Goal: Information Seeking & Learning: Learn about a topic

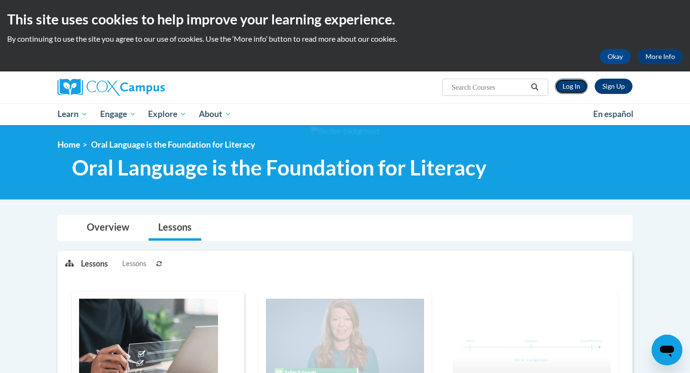
click at [572, 86] on link "Log In" at bounding box center [571, 86] width 33 height 15
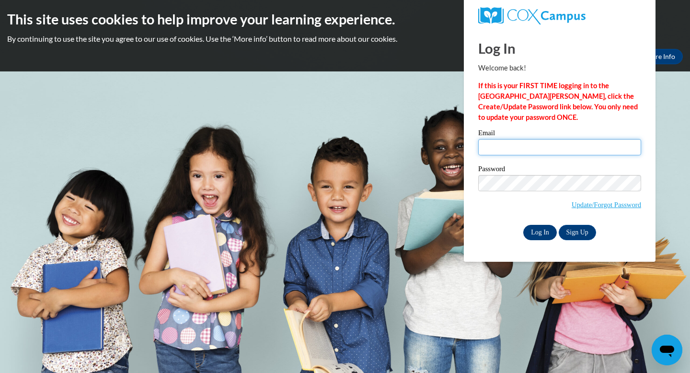
type input "rolsen04@gmail.com"
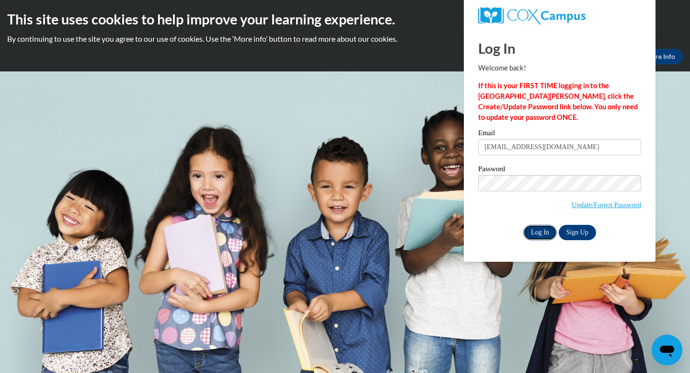
click at [541, 234] on input "Log In" at bounding box center [540, 232] width 34 height 15
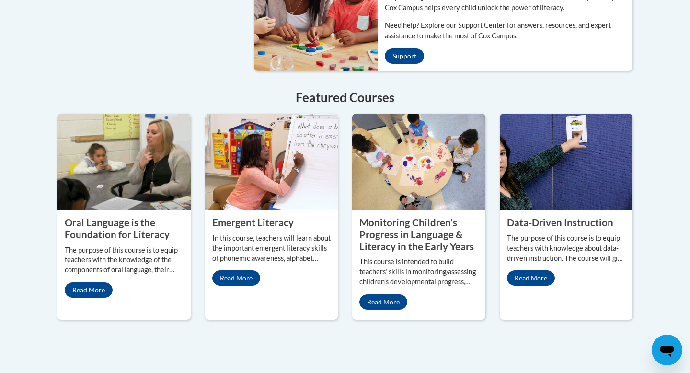
scroll to position [795, 0]
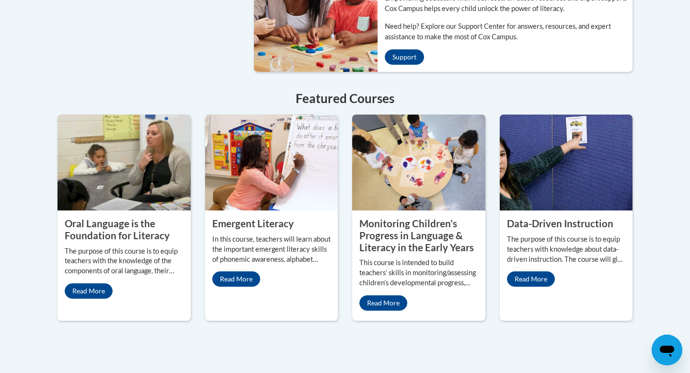
click at [149, 210] on div "Oral Language is the Foundation for Literacy The purpose of this course is to e…" at bounding box center [123, 257] width 133 height 95
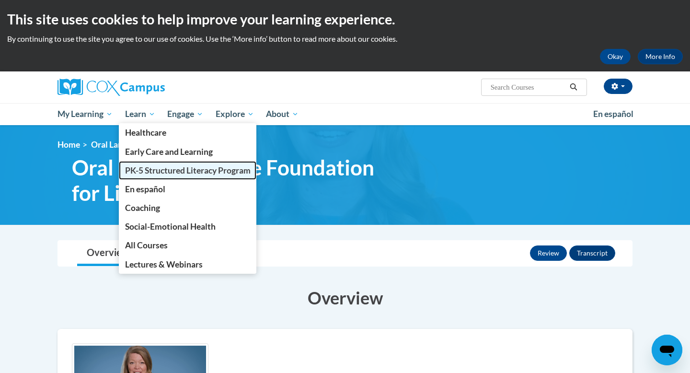
click at [148, 172] on span "PK-5 Structured Literacy Program" at bounding box center [188, 170] width 126 height 10
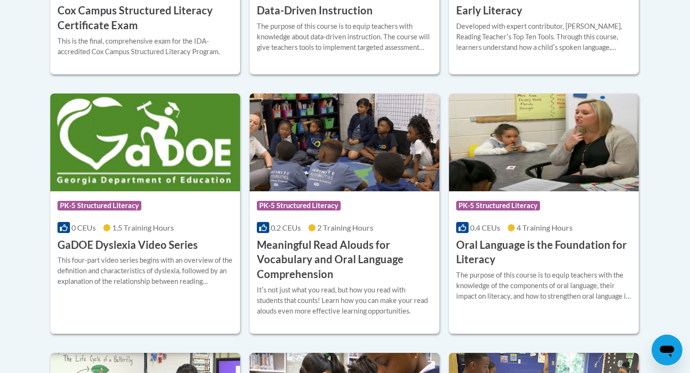
scroll to position [587, 0]
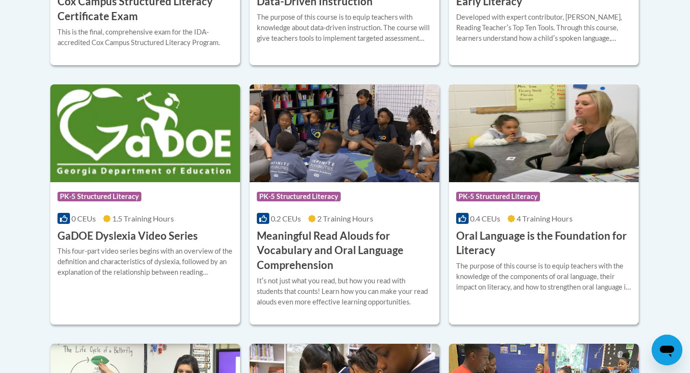
click at [515, 257] on h3 "Oral Language is the Foundation for Literacy" at bounding box center [543, 244] width 175 height 30
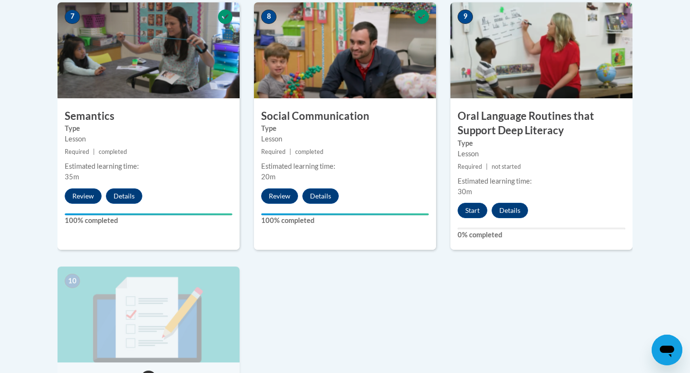
scroll to position [828, 0]
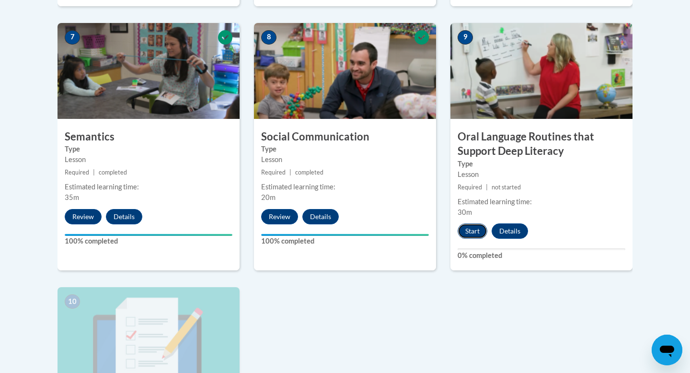
click at [473, 230] on button "Start" at bounding box center [473, 230] width 30 height 15
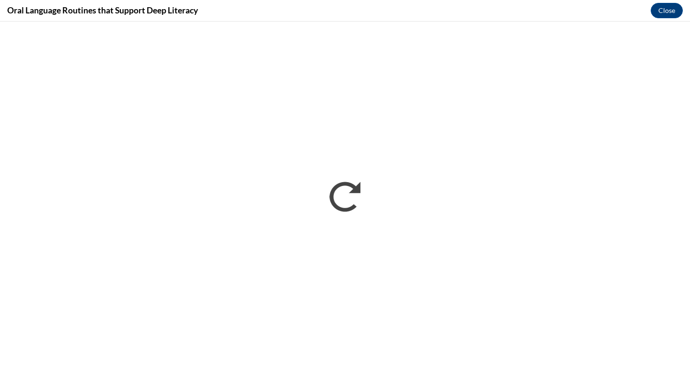
scroll to position [0, 0]
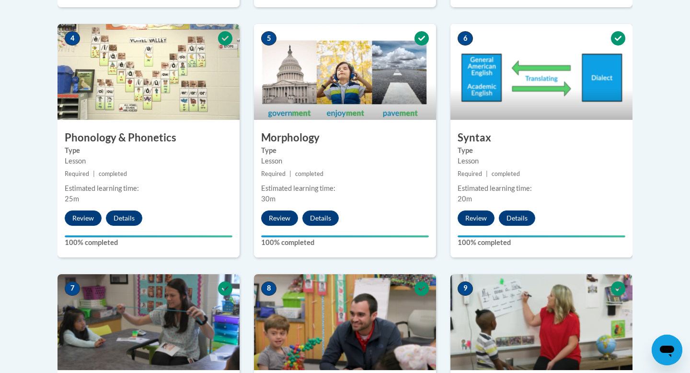
scroll to position [586, 0]
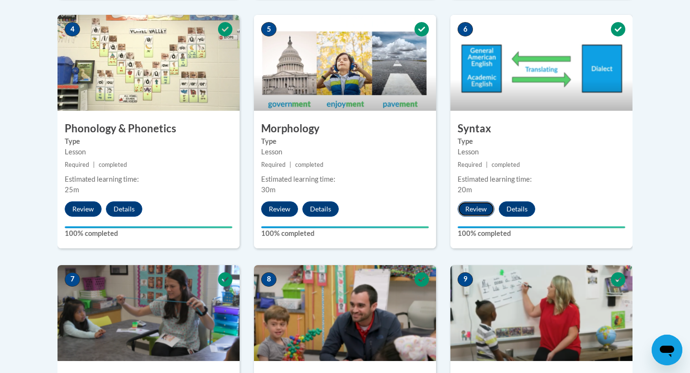
click at [484, 208] on button "Review" at bounding box center [476, 208] width 37 height 15
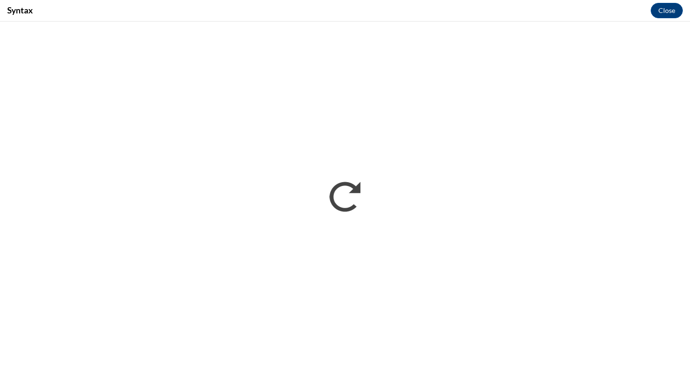
scroll to position [0, 0]
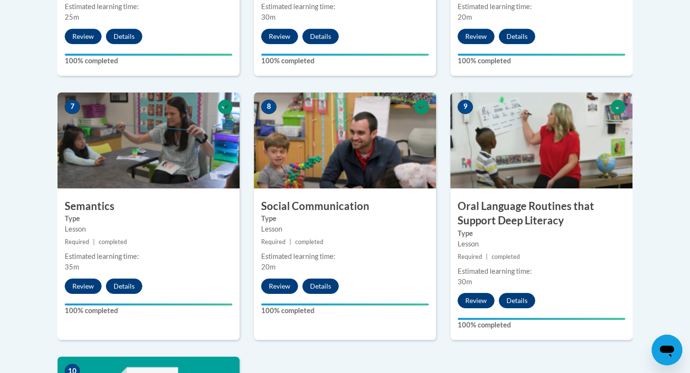
scroll to position [779, 0]
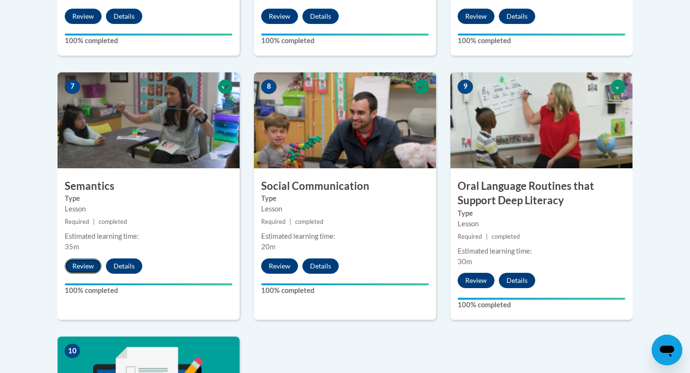
click at [75, 263] on button "Review" at bounding box center [83, 265] width 37 height 15
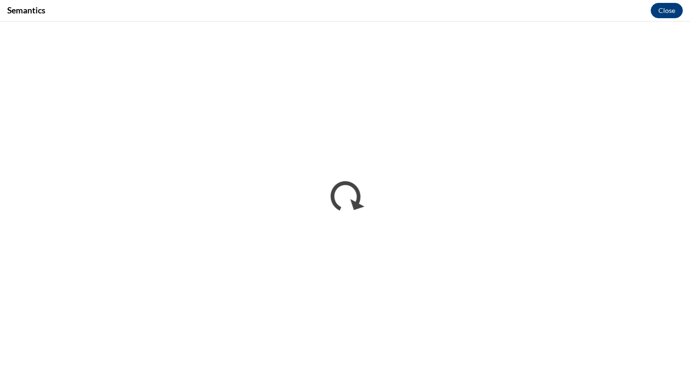
scroll to position [0, 0]
